Goal: Task Accomplishment & Management: Complete application form

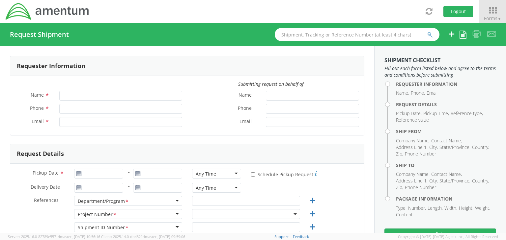
type input "[PERSON_NAME]"
type input "[PHONE_NUMBER]"
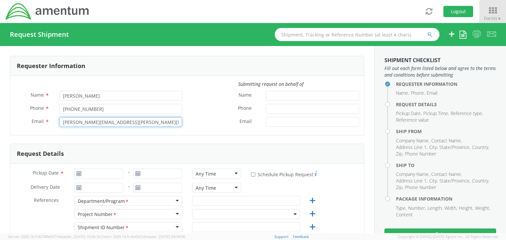
drag, startPoint x: 132, startPoint y: 125, endPoint x: 47, endPoint y: 121, distance: 84.7
click at [47, 121] on div "Email * [PERSON_NAME][EMAIL_ADDRESS][PERSON_NAME][DOMAIN_NAME]" at bounding box center [98, 122] width 177 height 10
type input "[PERSON_NAME][EMAIL_ADDRESS][PERSON_NAME][DOMAIN_NAME]"
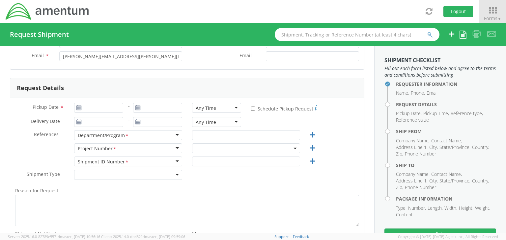
click at [174, 135] on div "Department/Program *" at bounding box center [128, 135] width 108 height 10
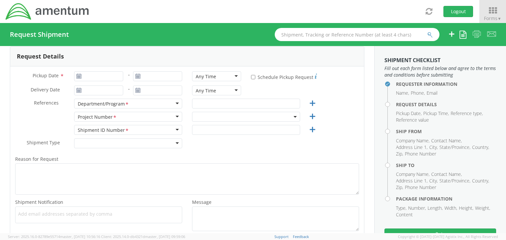
scroll to position [99, 0]
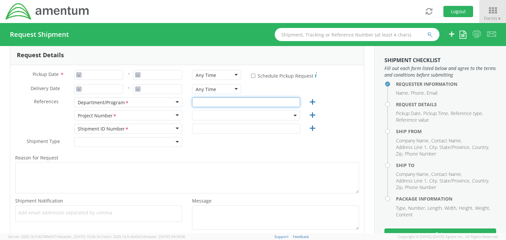
click at [199, 104] on input "text" at bounding box center [246, 102] width 108 height 10
click at [308, 105] on icon at bounding box center [312, 102] width 8 height 8
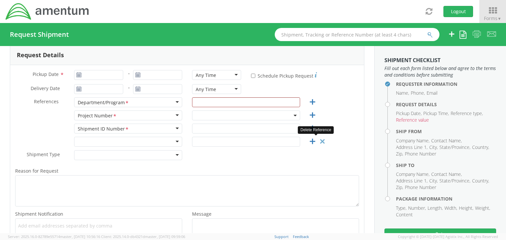
click at [318, 141] on icon at bounding box center [322, 142] width 8 height 8
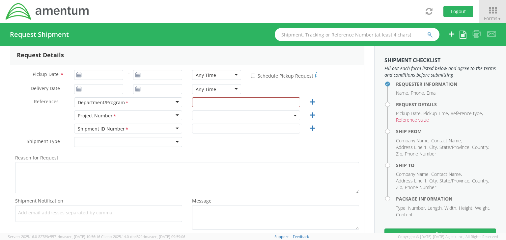
click at [173, 114] on div "Project Number *" at bounding box center [128, 116] width 108 height 10
click at [222, 13] on div "Toggle navigation Logout Forms ▼ Home My Shipments Shipping Estimator Desktop S…" at bounding box center [253, 11] width 506 height 23
